Goal: Transaction & Acquisition: Purchase product/service

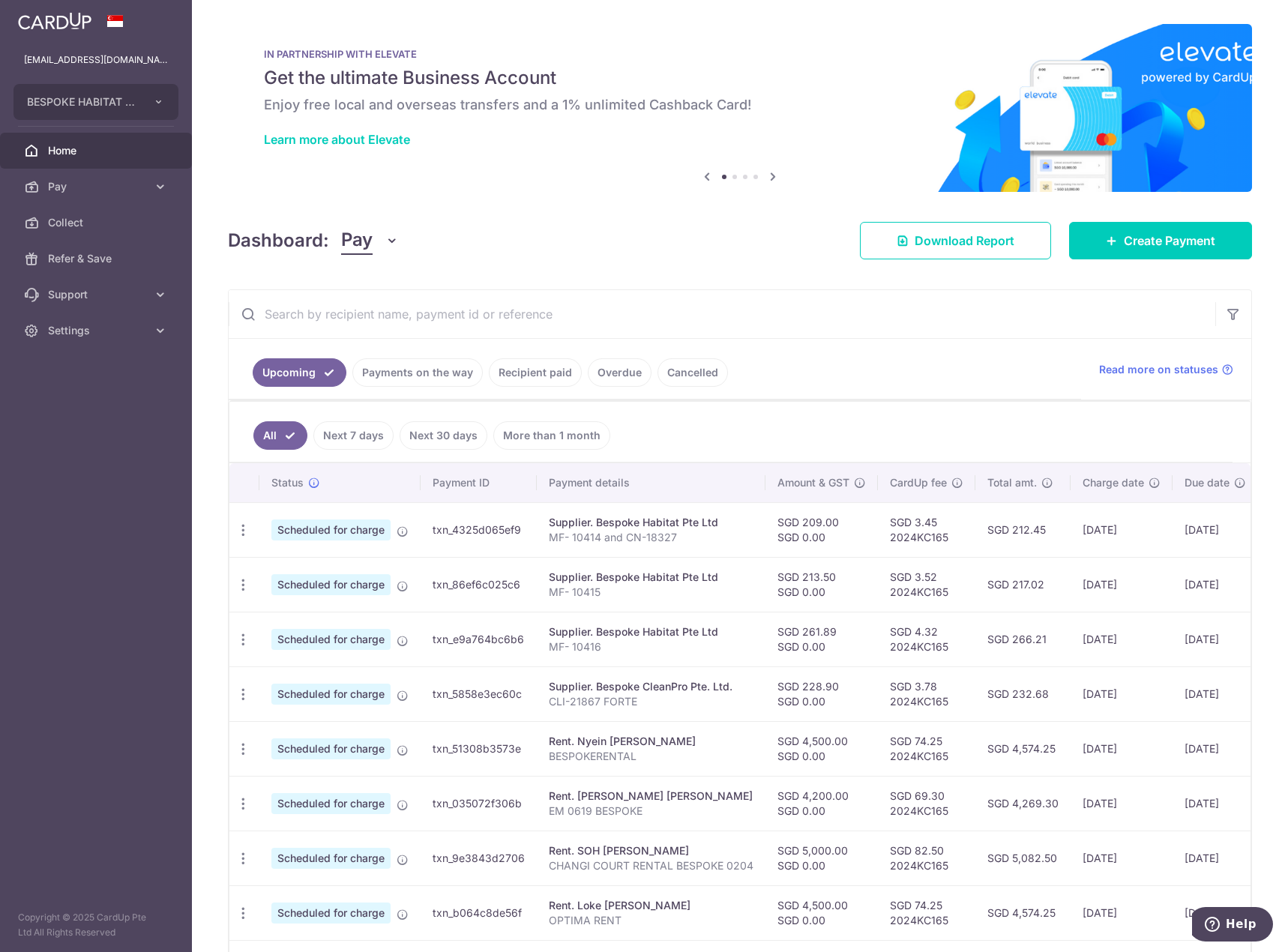
click at [716, 220] on div "Dashboard: Pay Pay Collect Download Report Create Payment" at bounding box center [740, 238] width 1024 height 44
click at [1187, 250] on link "Create Payment" at bounding box center [1161, 240] width 183 height 37
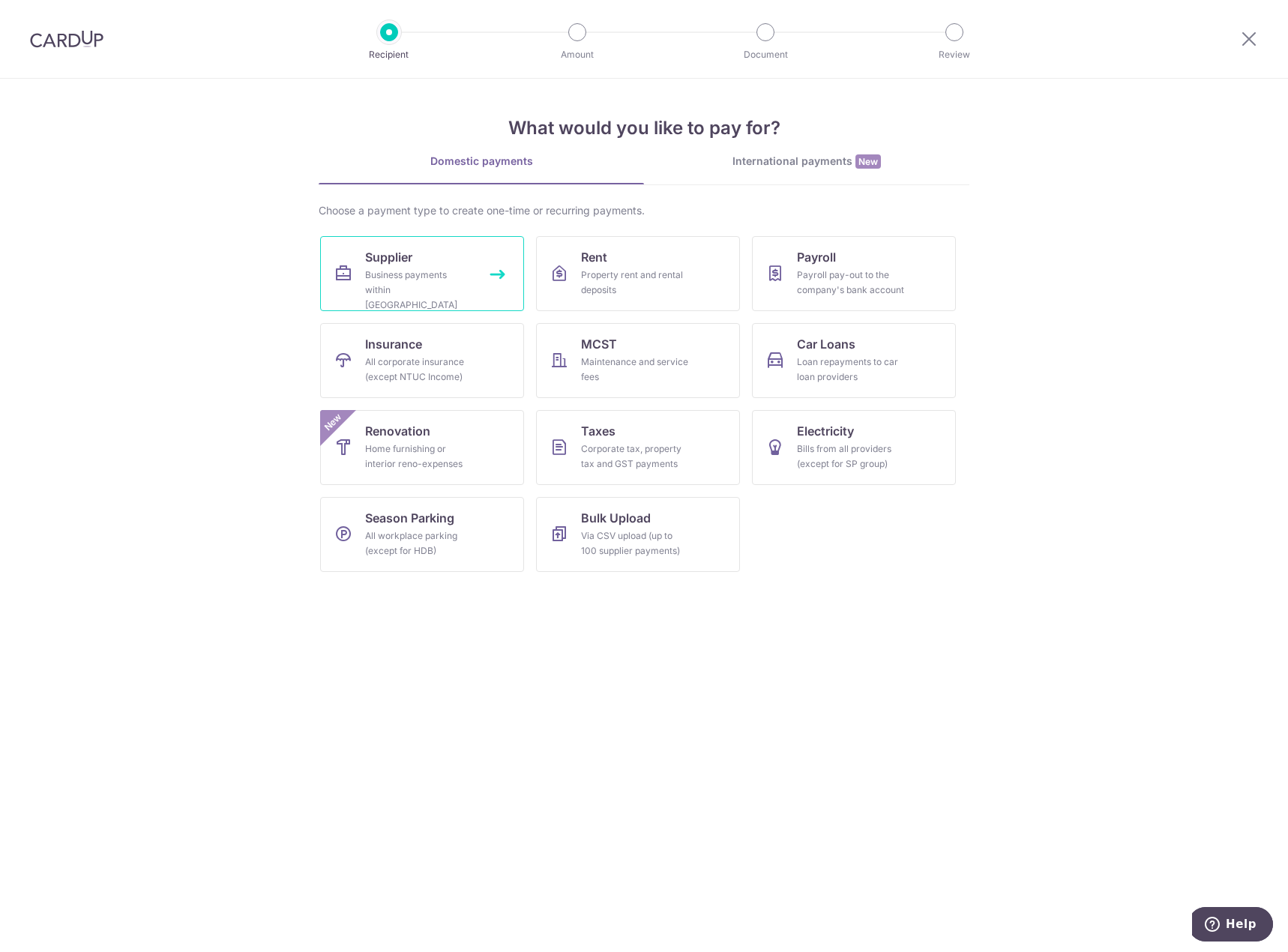
click at [431, 272] on div "Business payments within Singapore" at bounding box center [419, 290] width 108 height 45
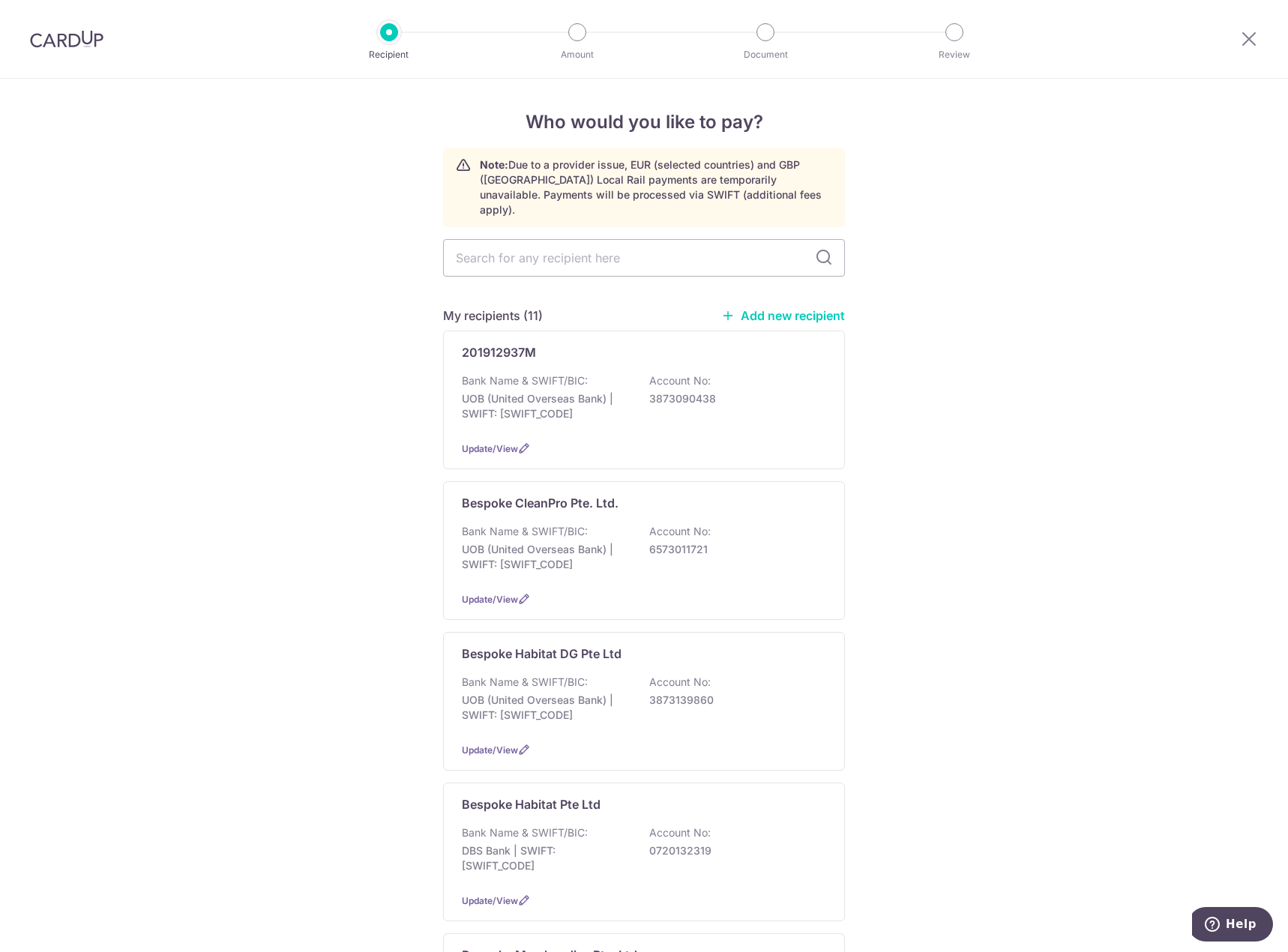
type input "i"
type input "a"
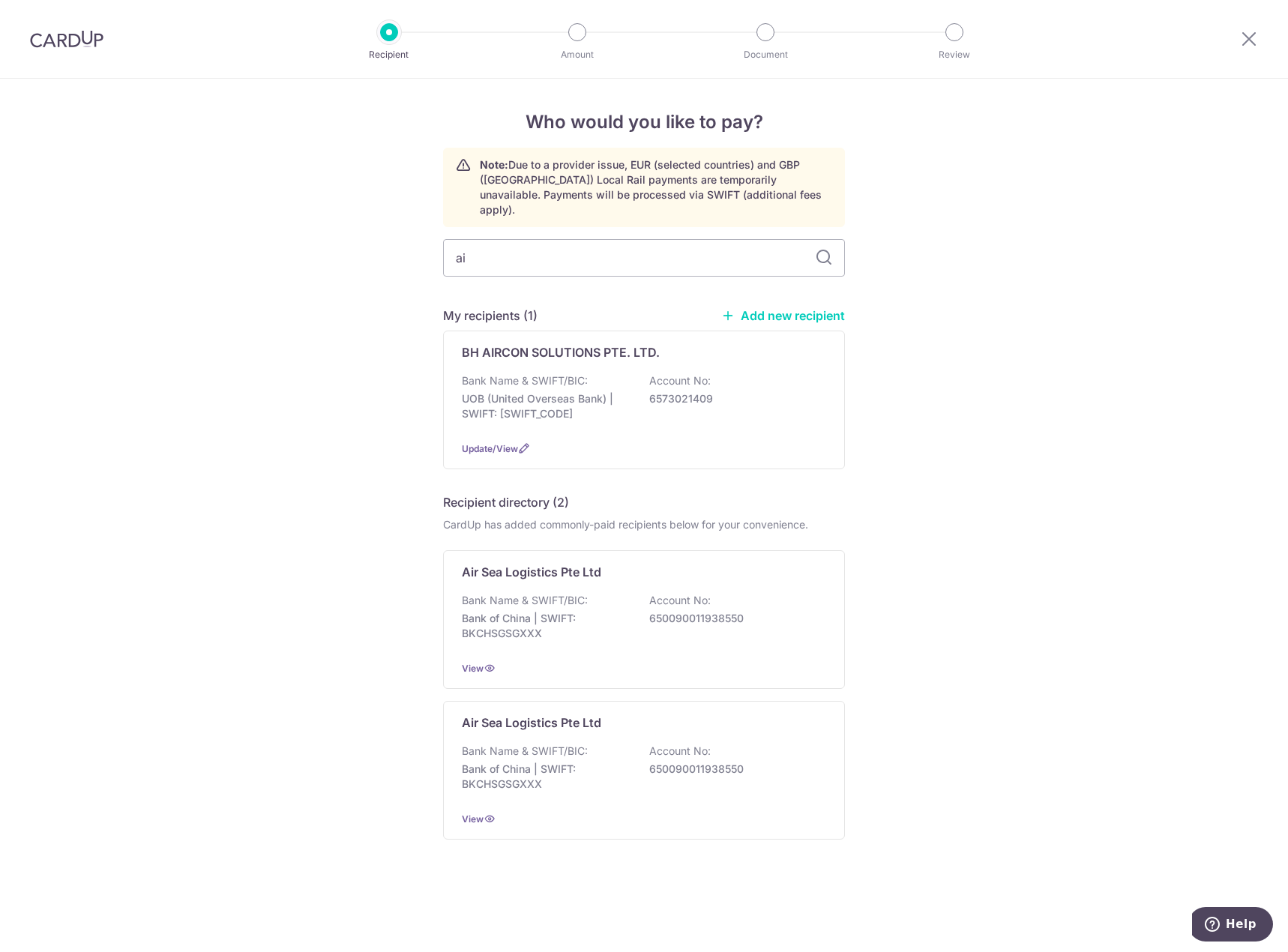
type input "a"
type input "BH"
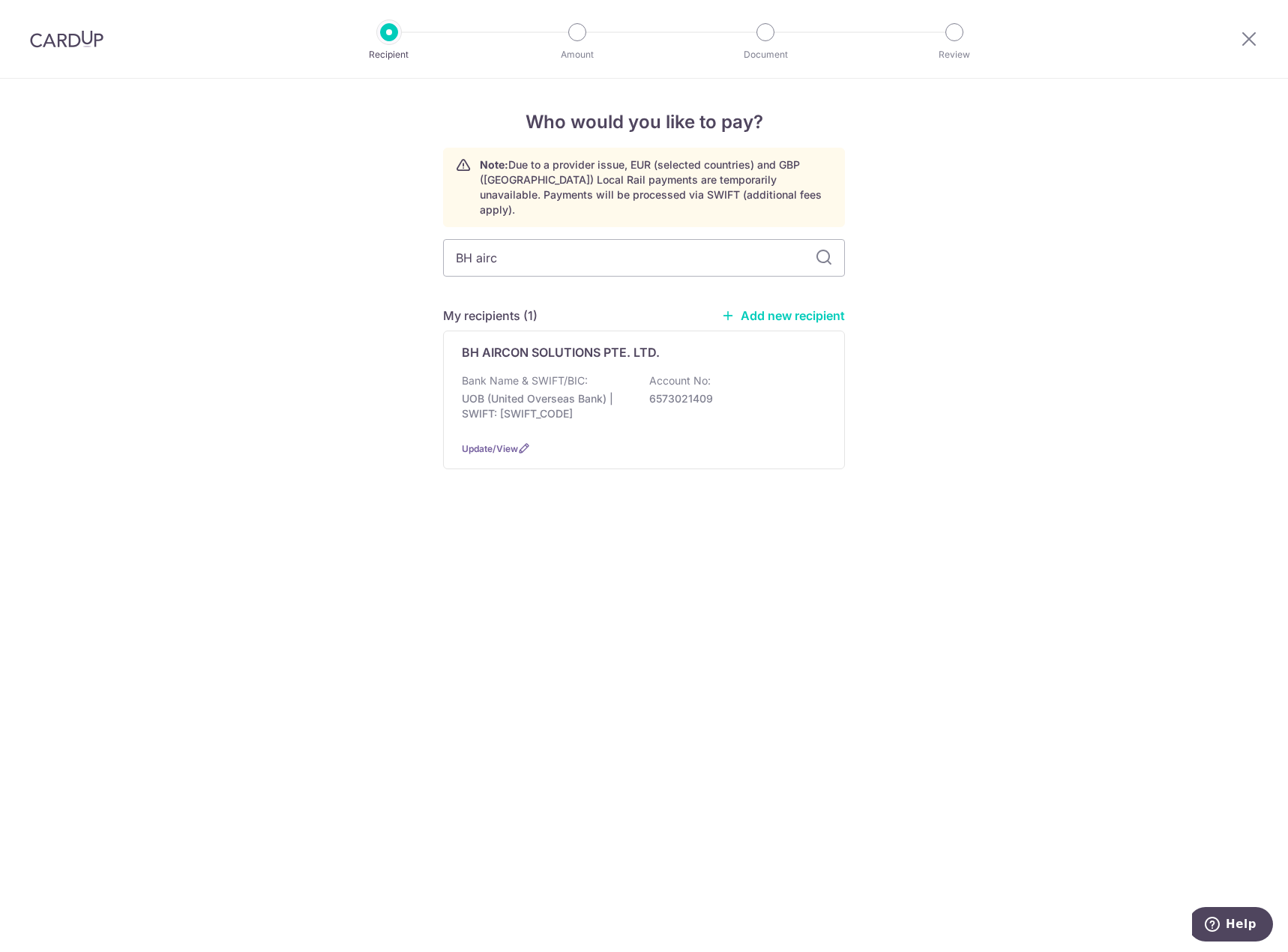
type input "BH airco"
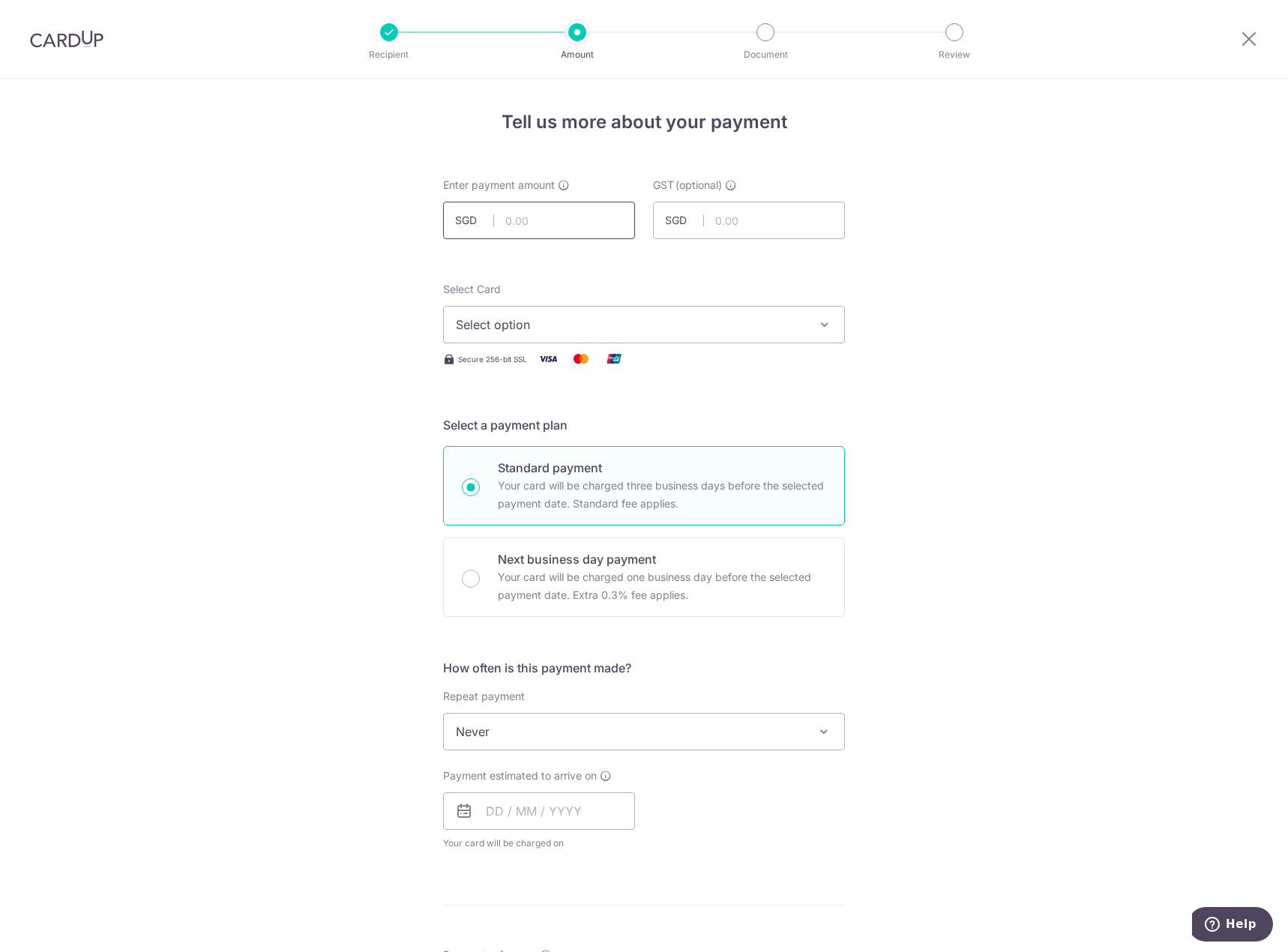
click at [561, 220] on input "text" at bounding box center [538, 220] width 192 height 37
type input "87.20"
click at [939, 297] on div "Tell us more about your payment Enter payment amount SGD 87.20 87.20 GST (optio…" at bounding box center [644, 807] width 1288 height 1457
click at [748, 332] on span "Select option" at bounding box center [630, 324] width 349 height 18
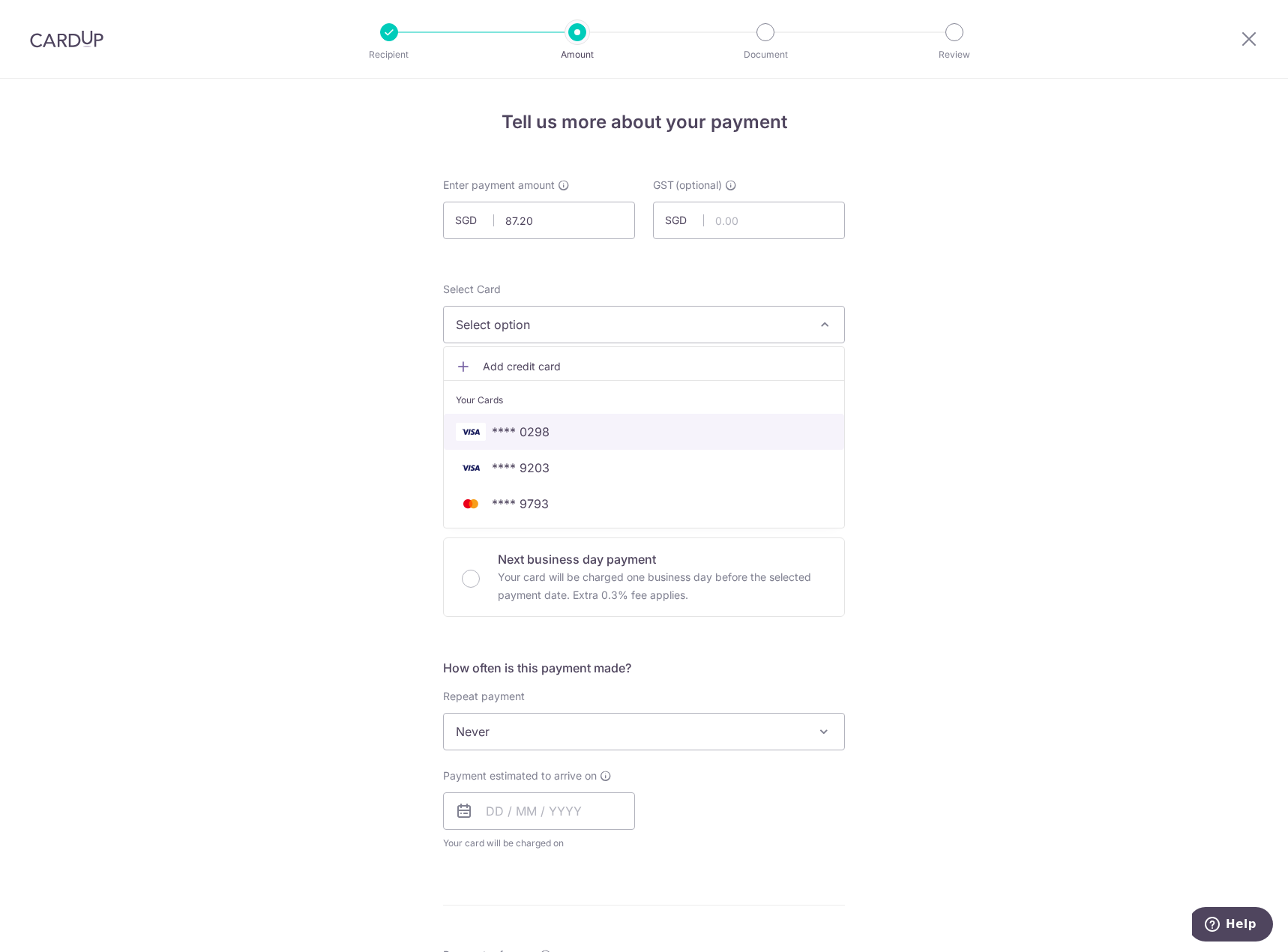
click at [572, 431] on span "**** 0298" at bounding box center [643, 432] width 376 height 18
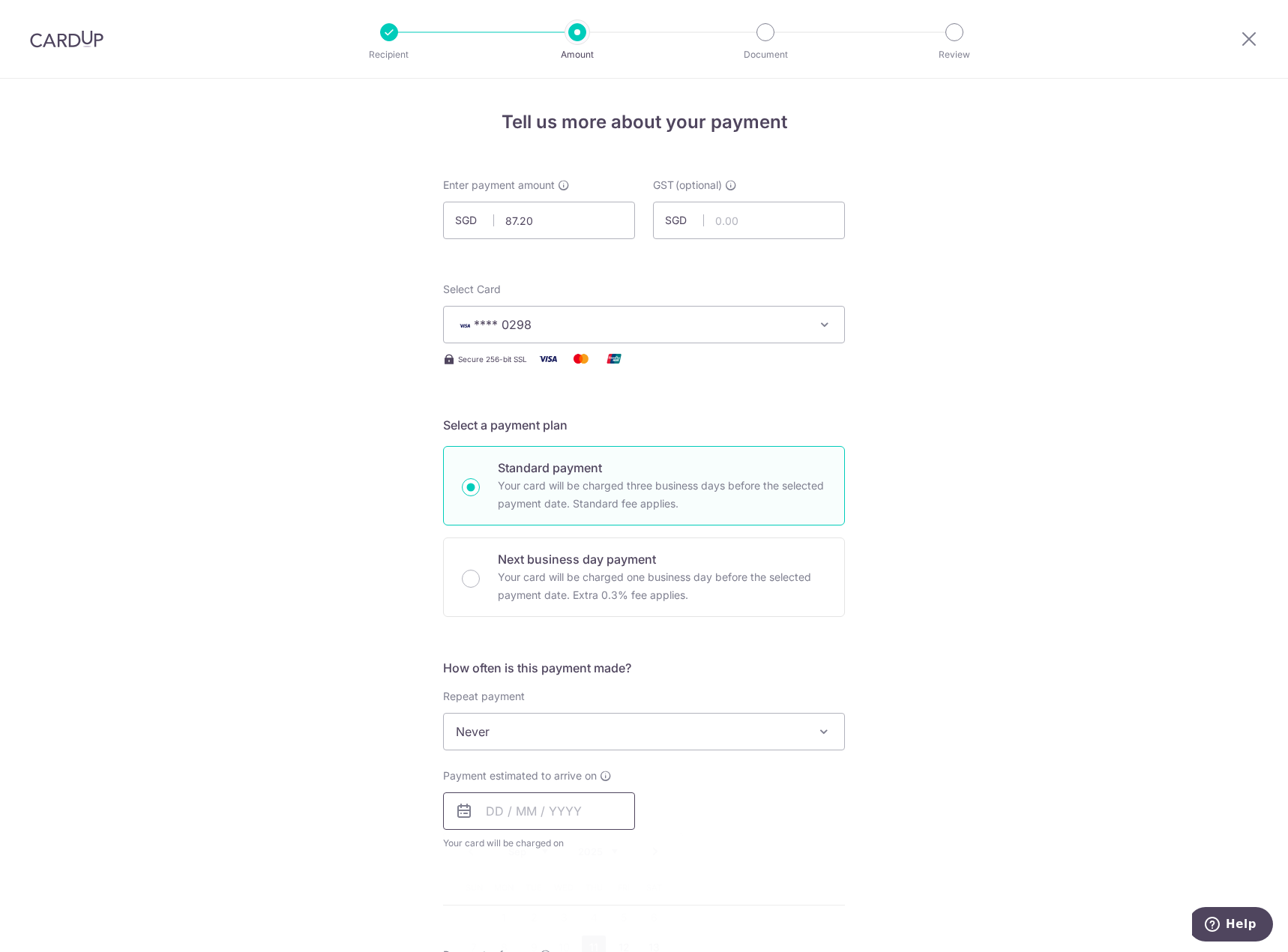
click at [499, 810] on input "text" at bounding box center [538, 811] width 192 height 37
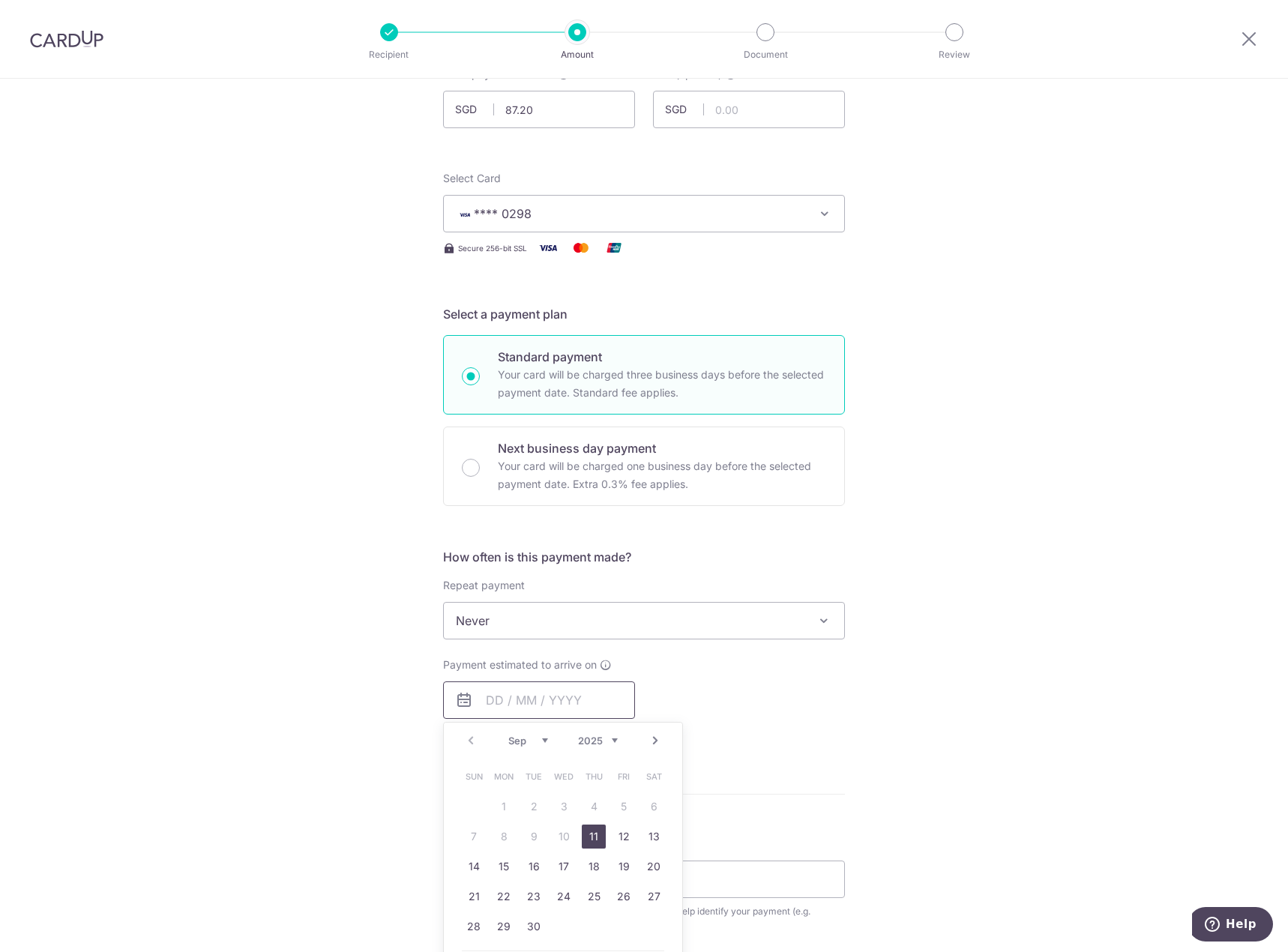
scroll to position [300, 0]
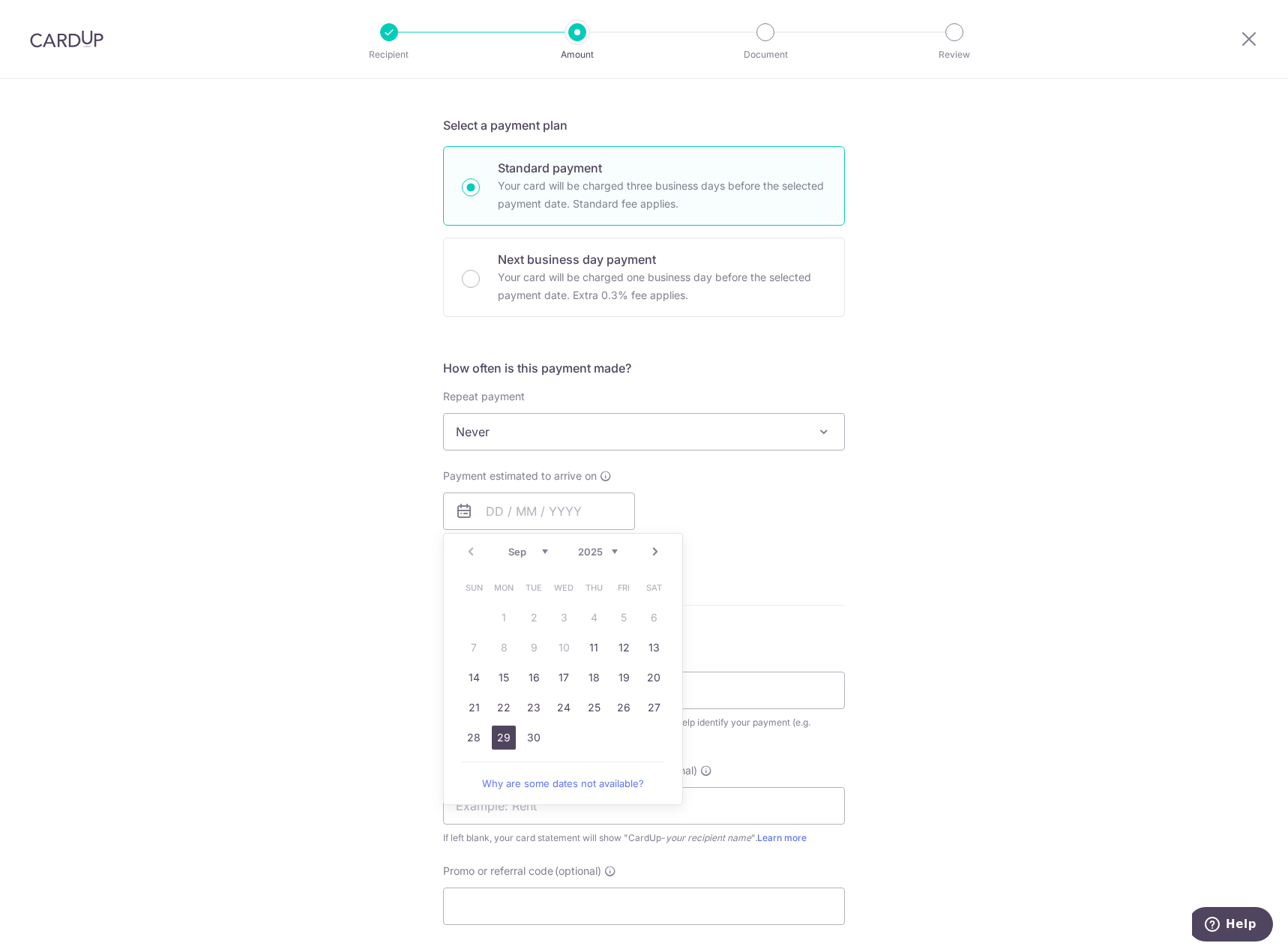
click at [498, 737] on link "29" at bounding box center [504, 738] width 24 height 24
type input "[DATE]"
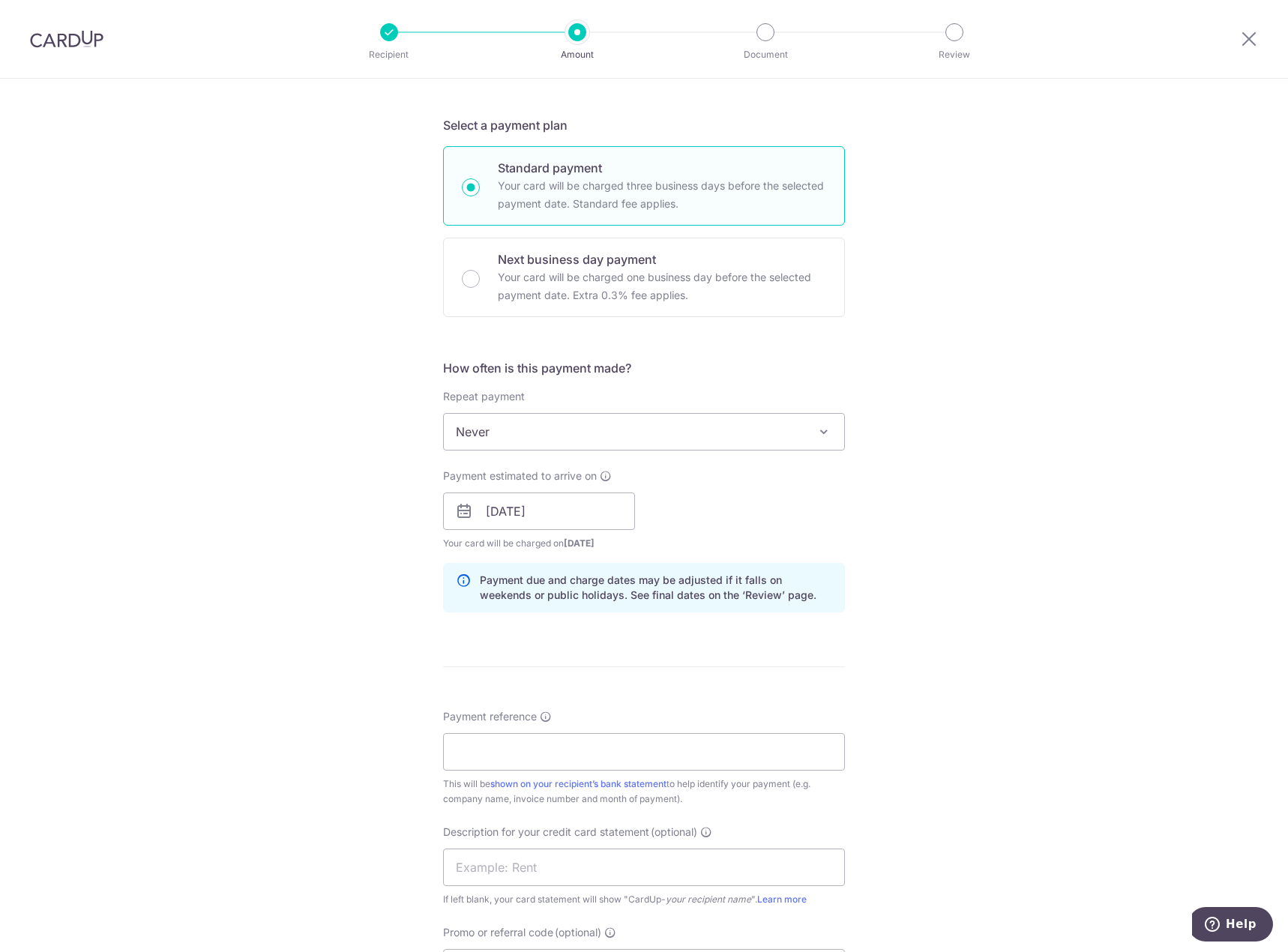
click at [907, 519] on div "Tell us more about your payment Enter payment amount SGD 87.20 87.20 GST (optio…" at bounding box center [644, 569] width 1288 height 1580
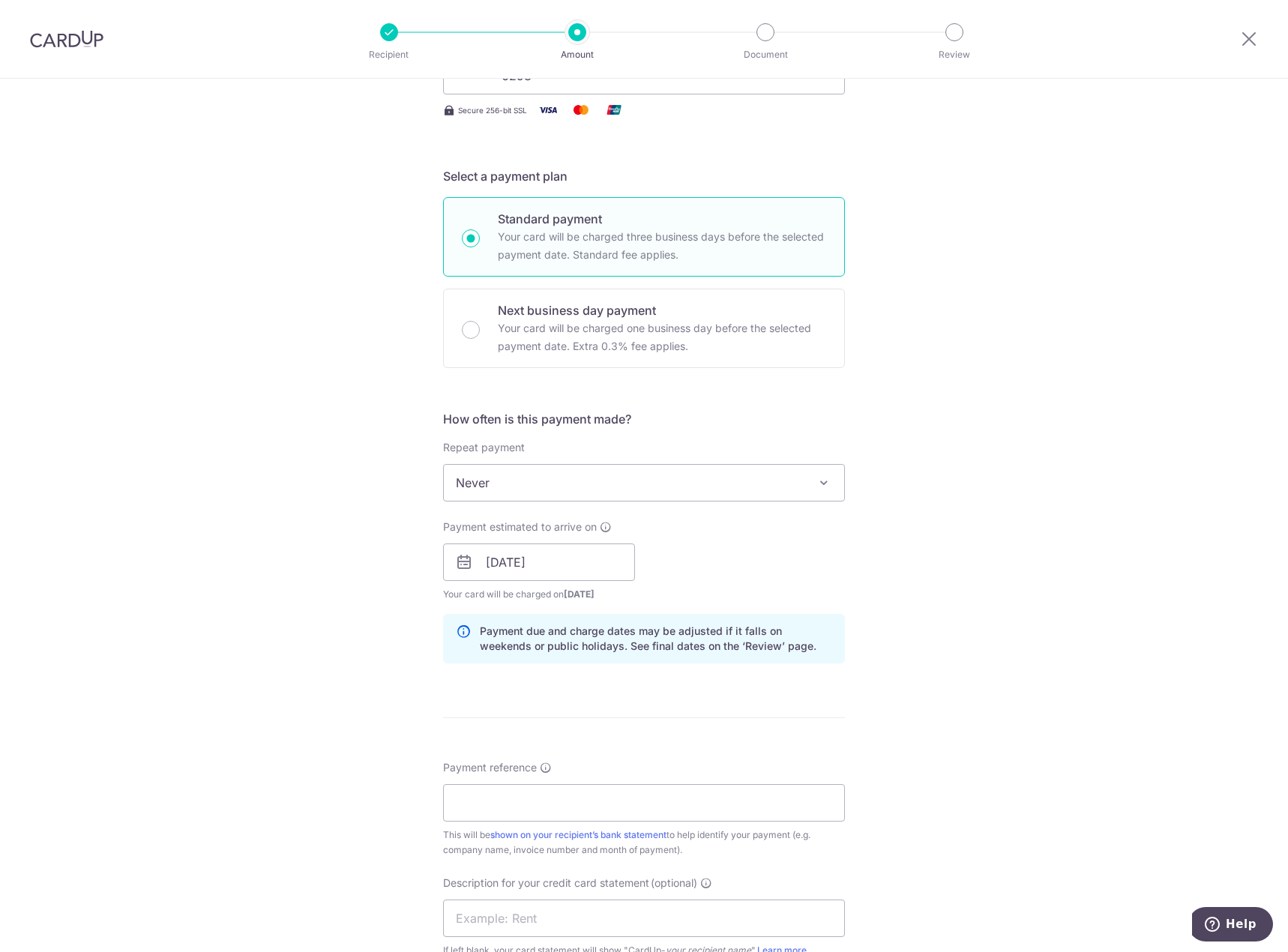
scroll to position [375, 0]
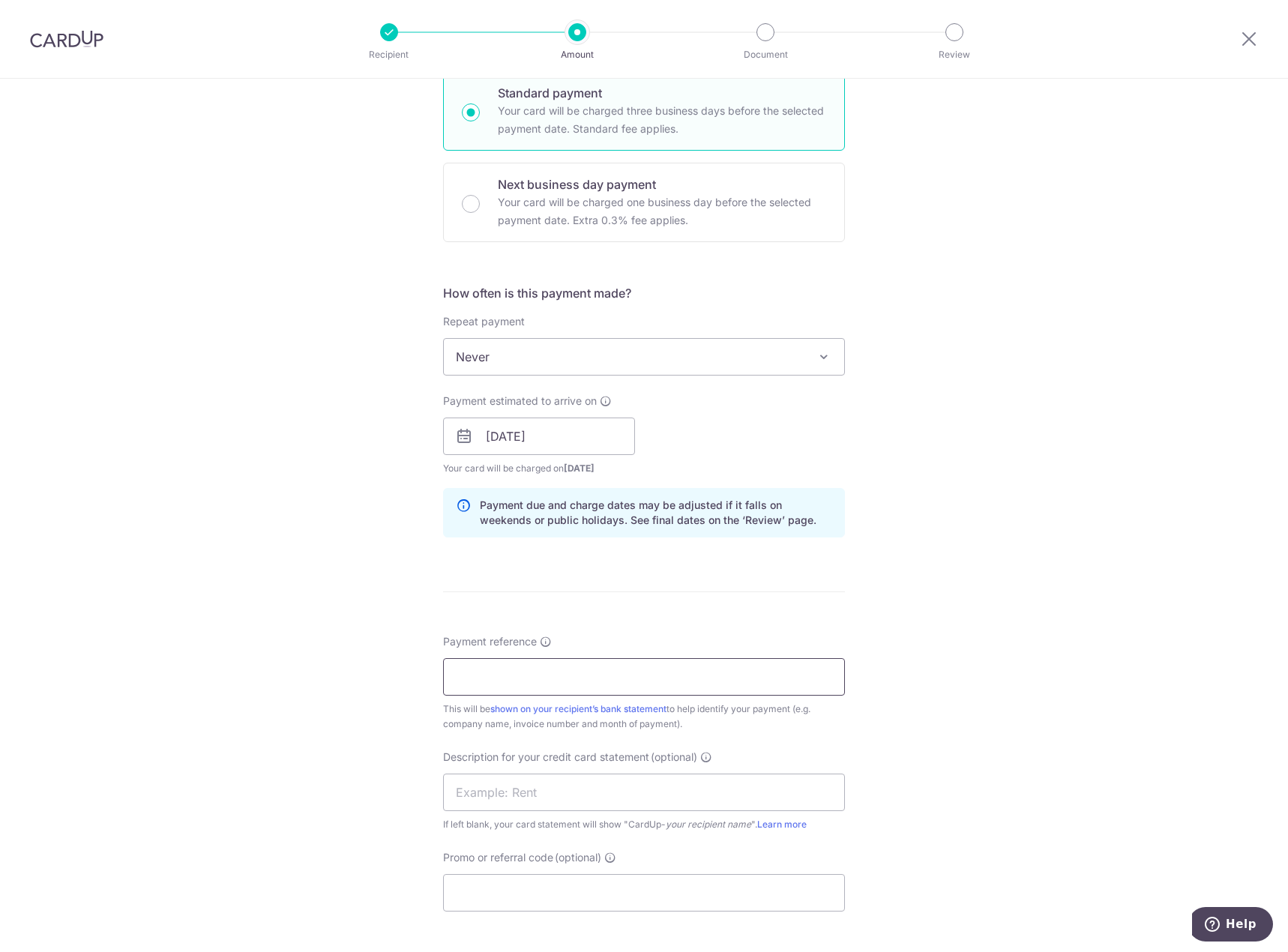
click at [574, 682] on input "Payment reference" at bounding box center [643, 677] width 402 height 37
paste input "BHA-8835"
click at [448, 677] on input "BHA-8835" at bounding box center [643, 677] width 402 height 37
click at [588, 676] on input "BHA-8835" at bounding box center [643, 677] width 402 height 37
drag, startPoint x: 596, startPoint y: 669, endPoint x: 326, endPoint y: 659, distance: 270.2
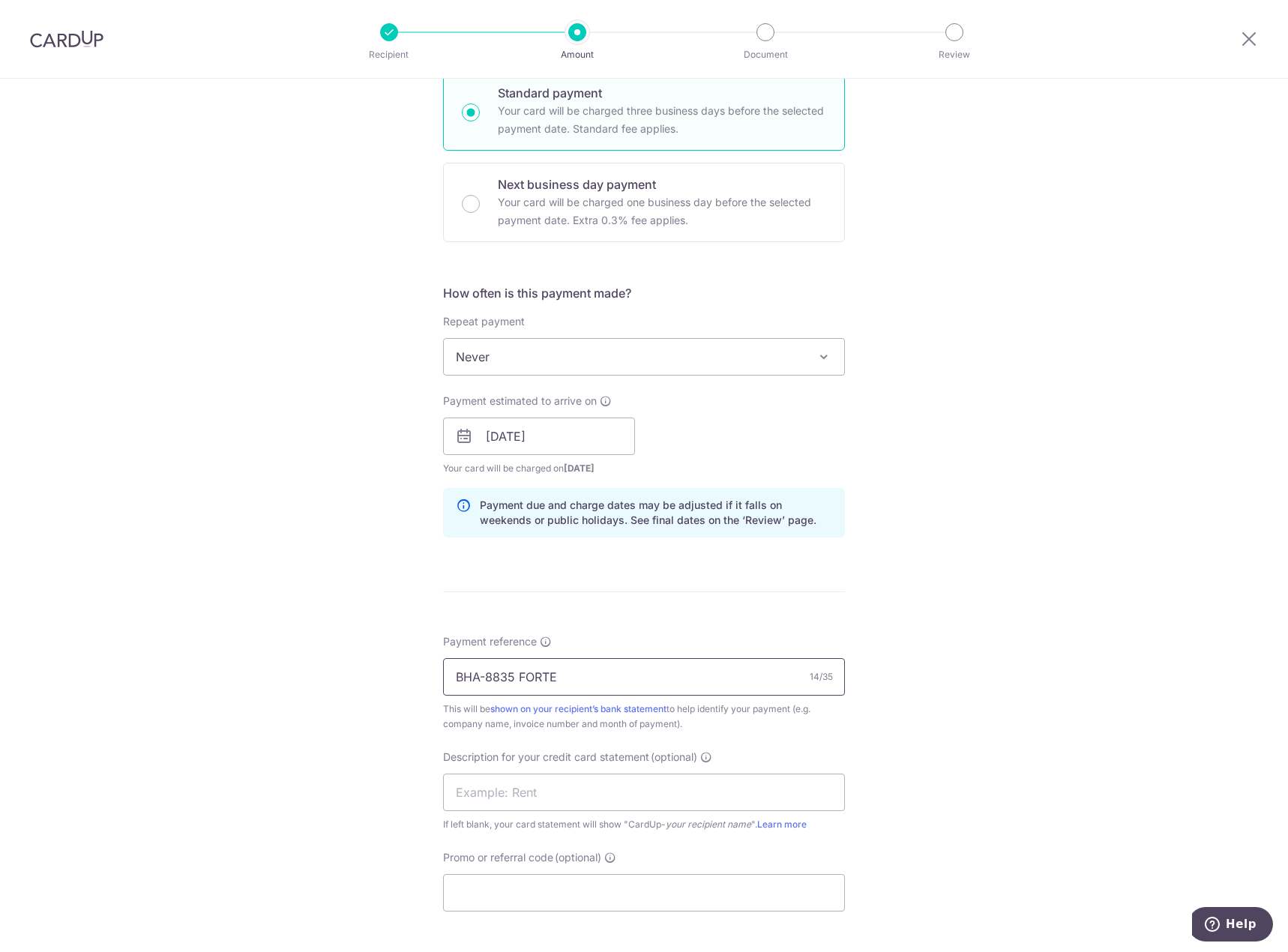
click at [326, 659] on div "Tell us more about your payment Enter payment amount SGD 87.20 87.20 GST (optio…" at bounding box center [644, 494] width 1288 height 1580
type input "BHA-8835 FORTE"
click at [518, 795] on input "text" at bounding box center [643, 792] width 402 height 37
paste input "BHA-8835 FORTE"
click at [484, 790] on input "BHA-8835 FORTE" at bounding box center [643, 792] width 402 height 37
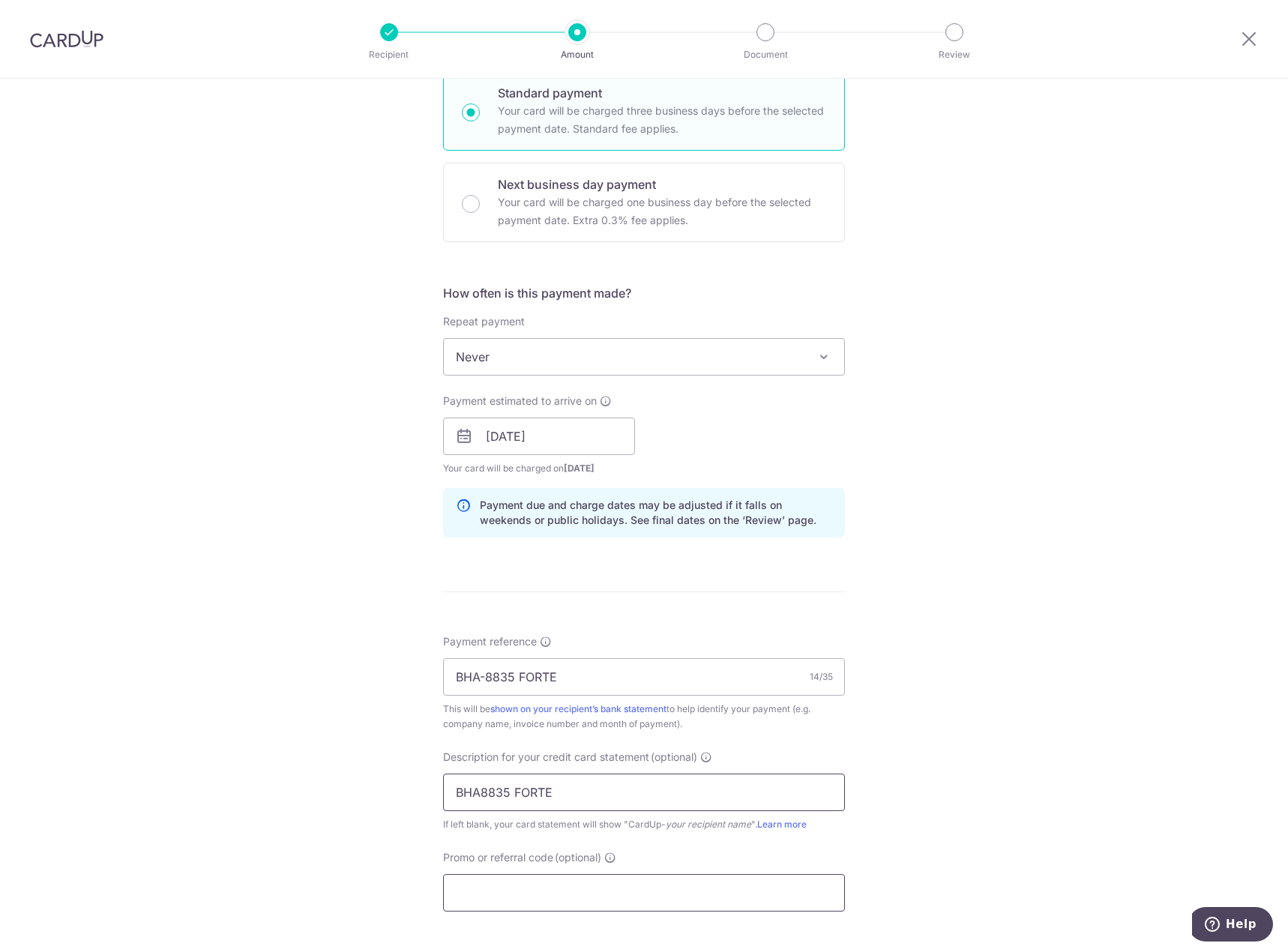
type input "BHA8835 FORTE"
click at [611, 885] on input "Promo or referral code (optional)" at bounding box center [643, 892] width 402 height 37
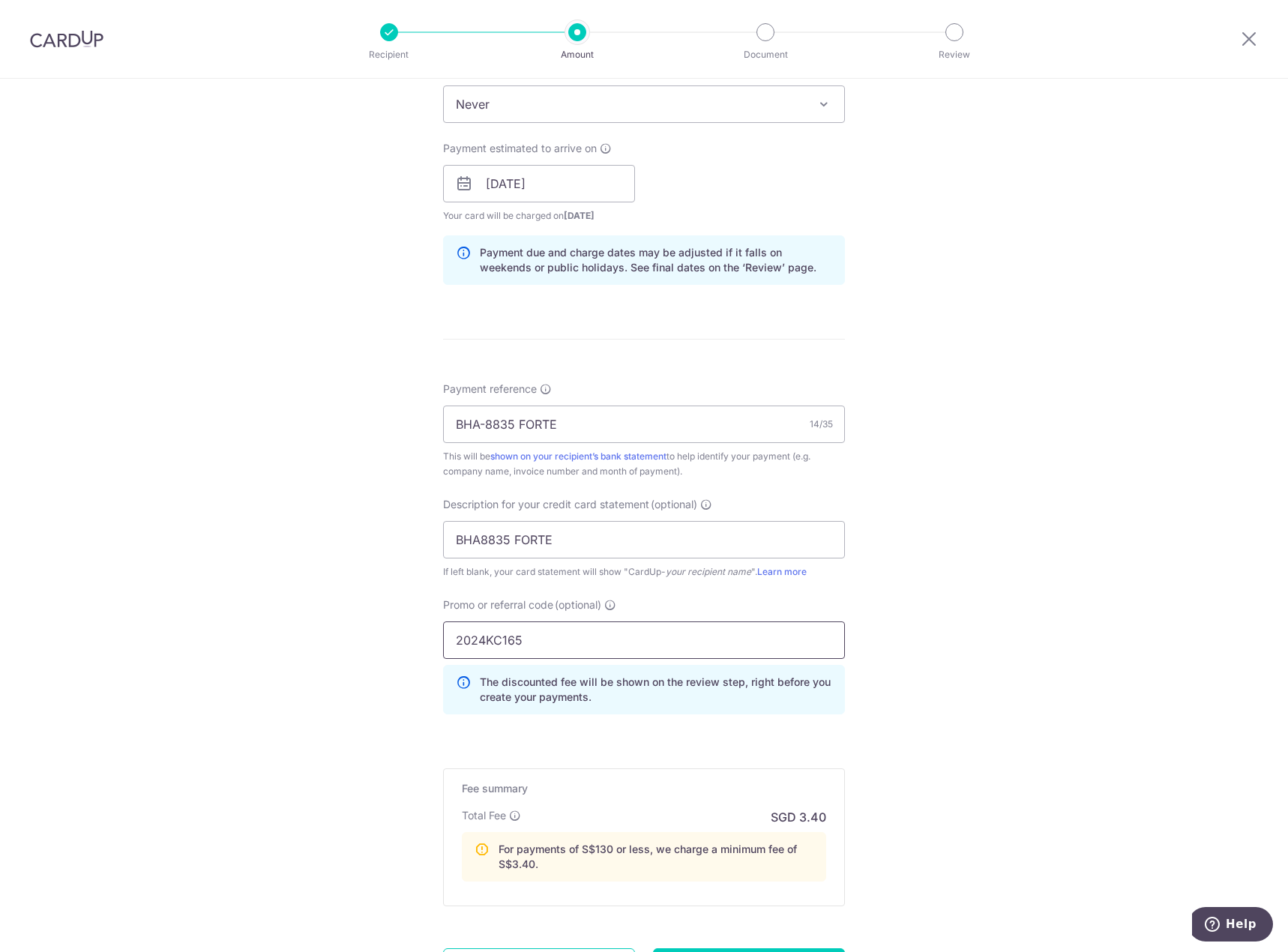
scroll to position [675, 0]
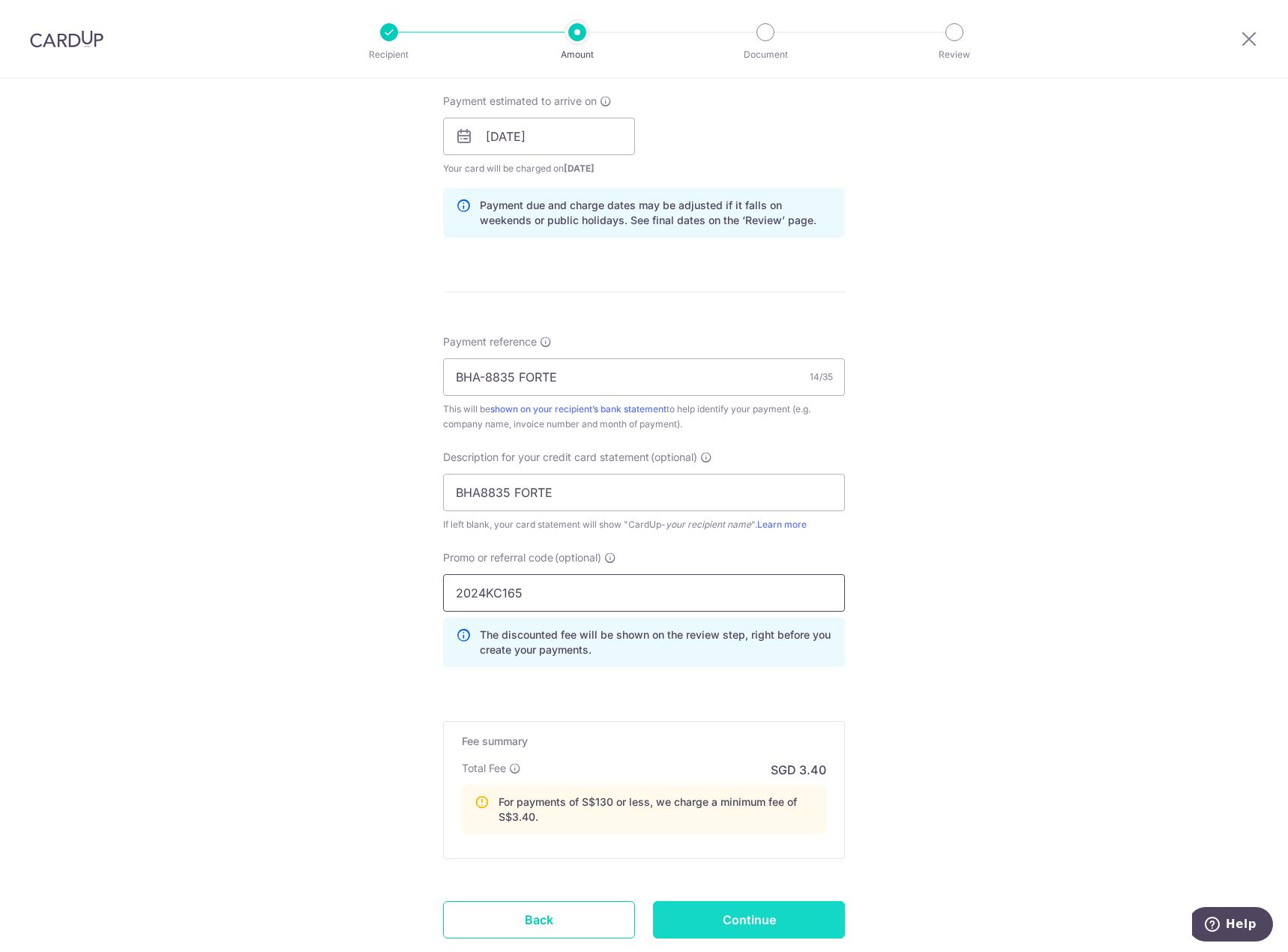
type input "2024KC165"
click at [777, 919] on input "Continue" at bounding box center [748, 919] width 192 height 37
type input "Create Schedule"
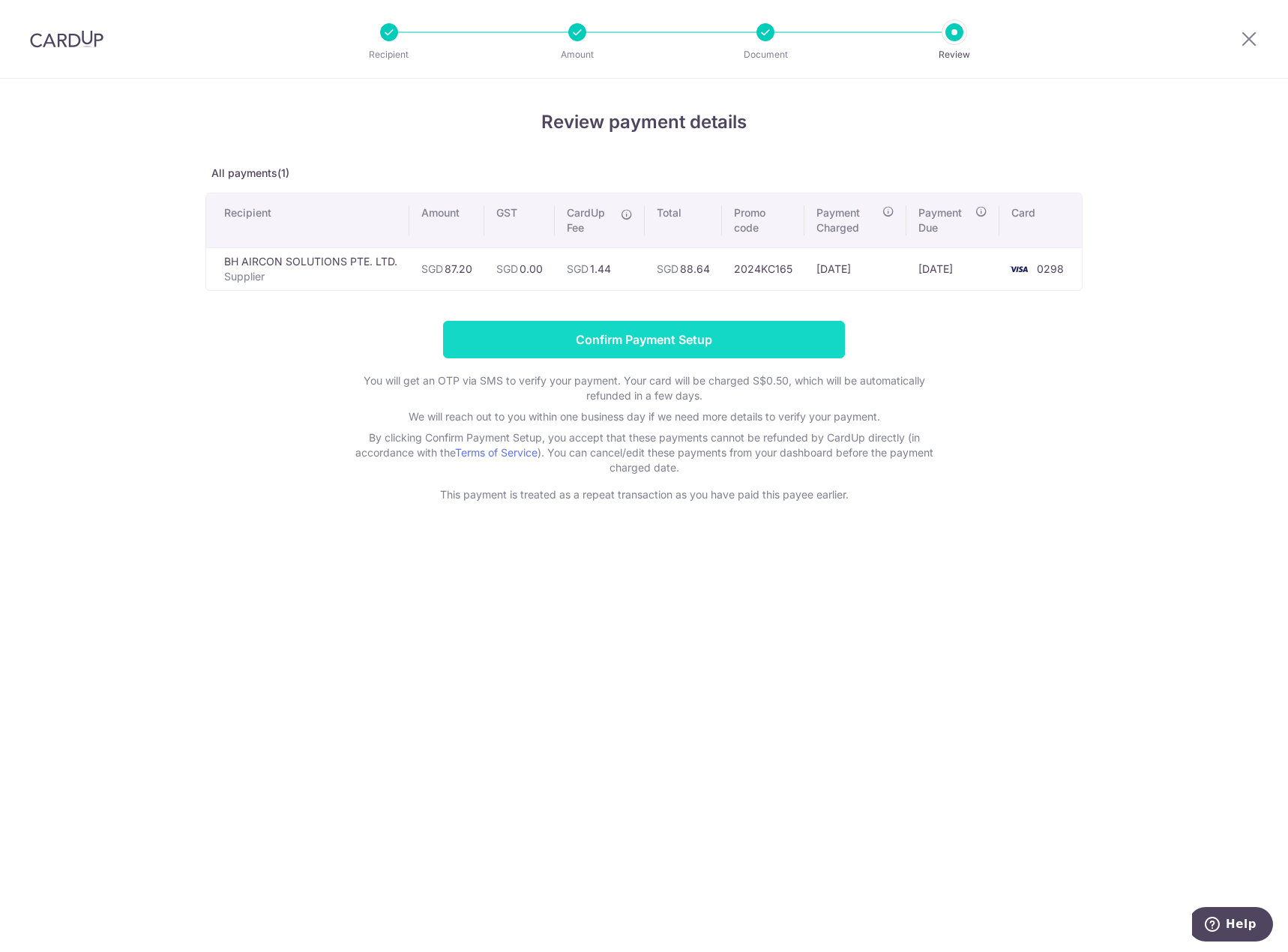
click at [650, 336] on input "Confirm Payment Setup" at bounding box center [643, 340] width 402 height 37
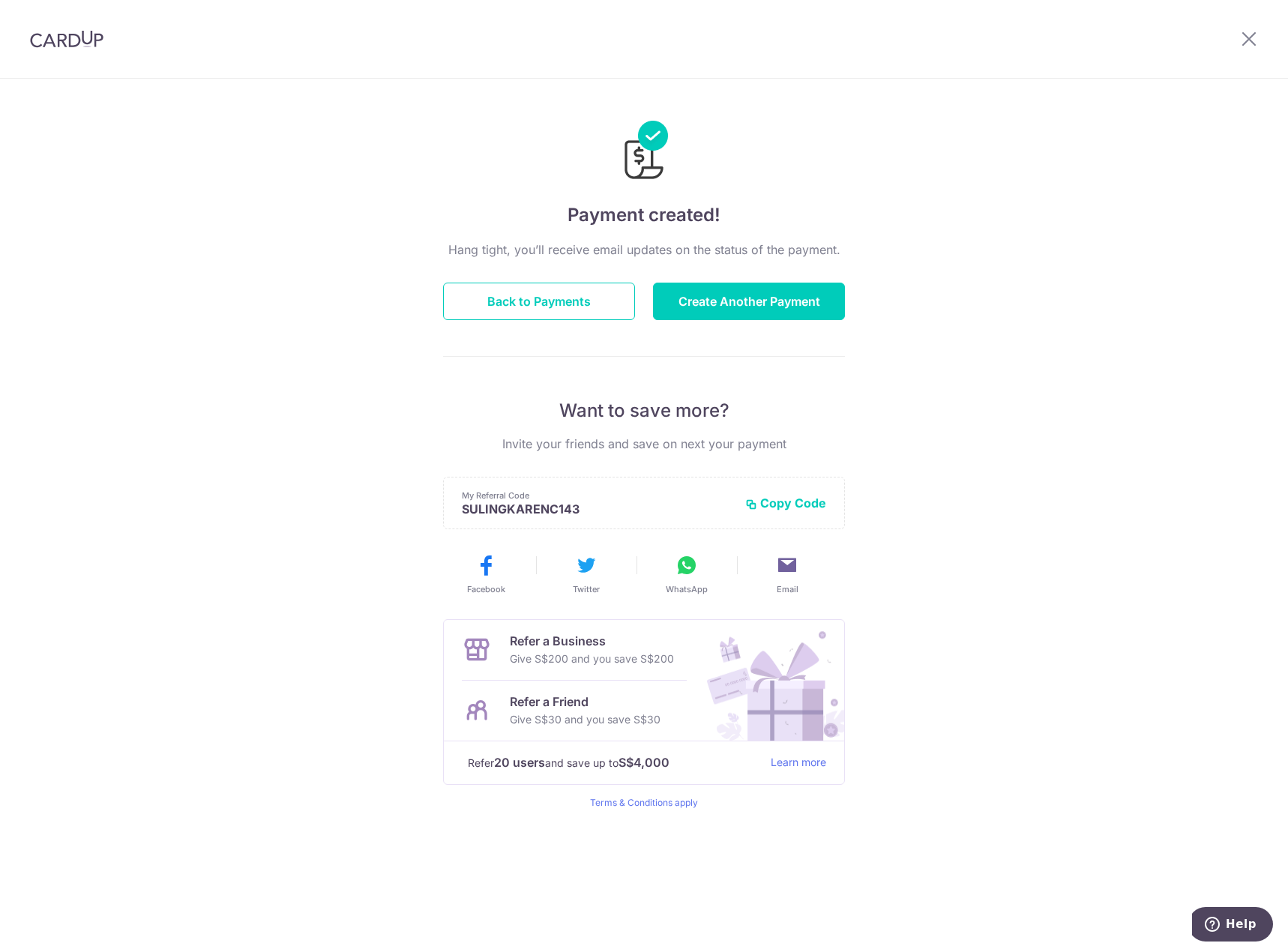
click at [165, 376] on div "Payment created! Hang tight, you’ll receive email updates on the status of the …" at bounding box center [644, 515] width 1288 height 873
click at [1253, 37] on icon at bounding box center [1249, 39] width 18 height 19
